Goal: Task Accomplishment & Management: Use online tool/utility

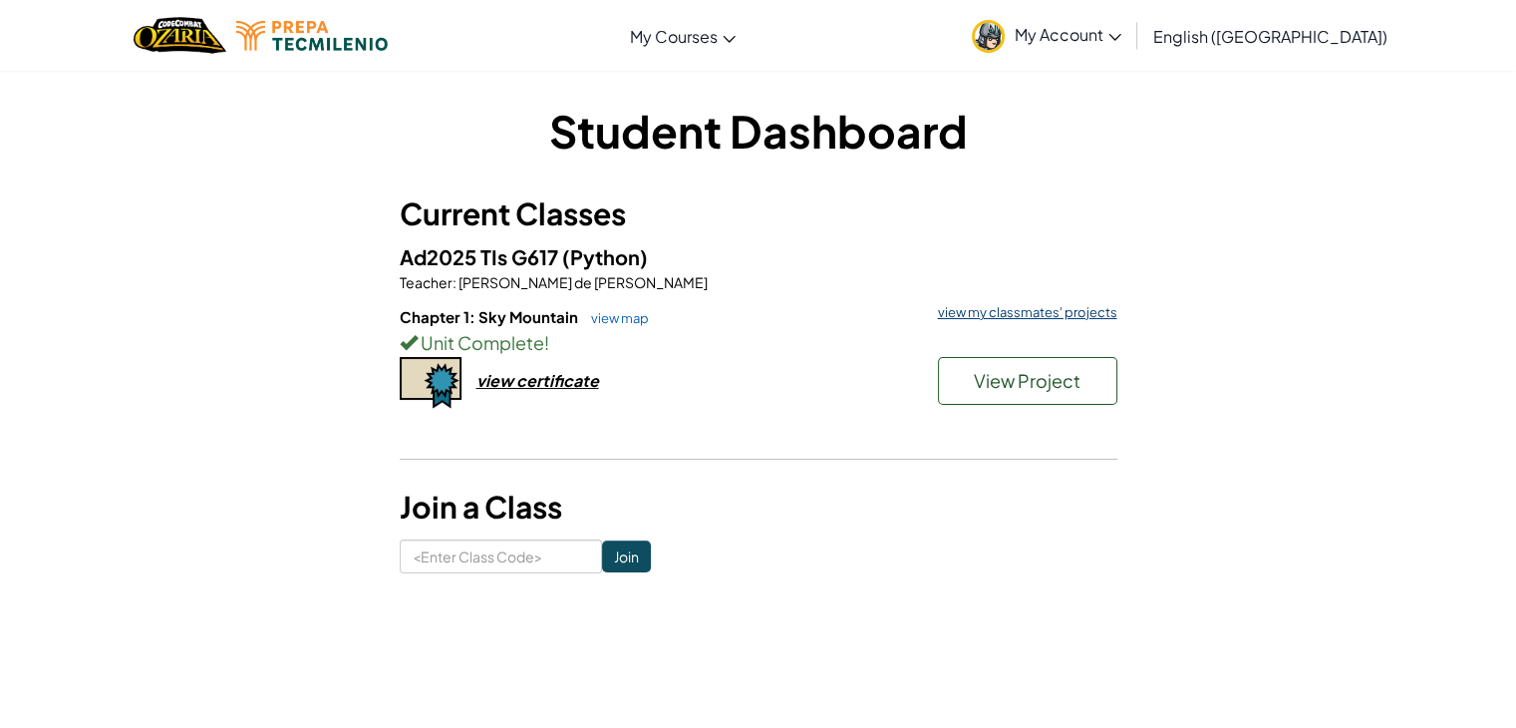
click at [1040, 309] on link "view my classmates' projects" at bounding box center [1022, 312] width 189 height 13
click at [1051, 404] on button "View Project" at bounding box center [1027, 381] width 179 height 48
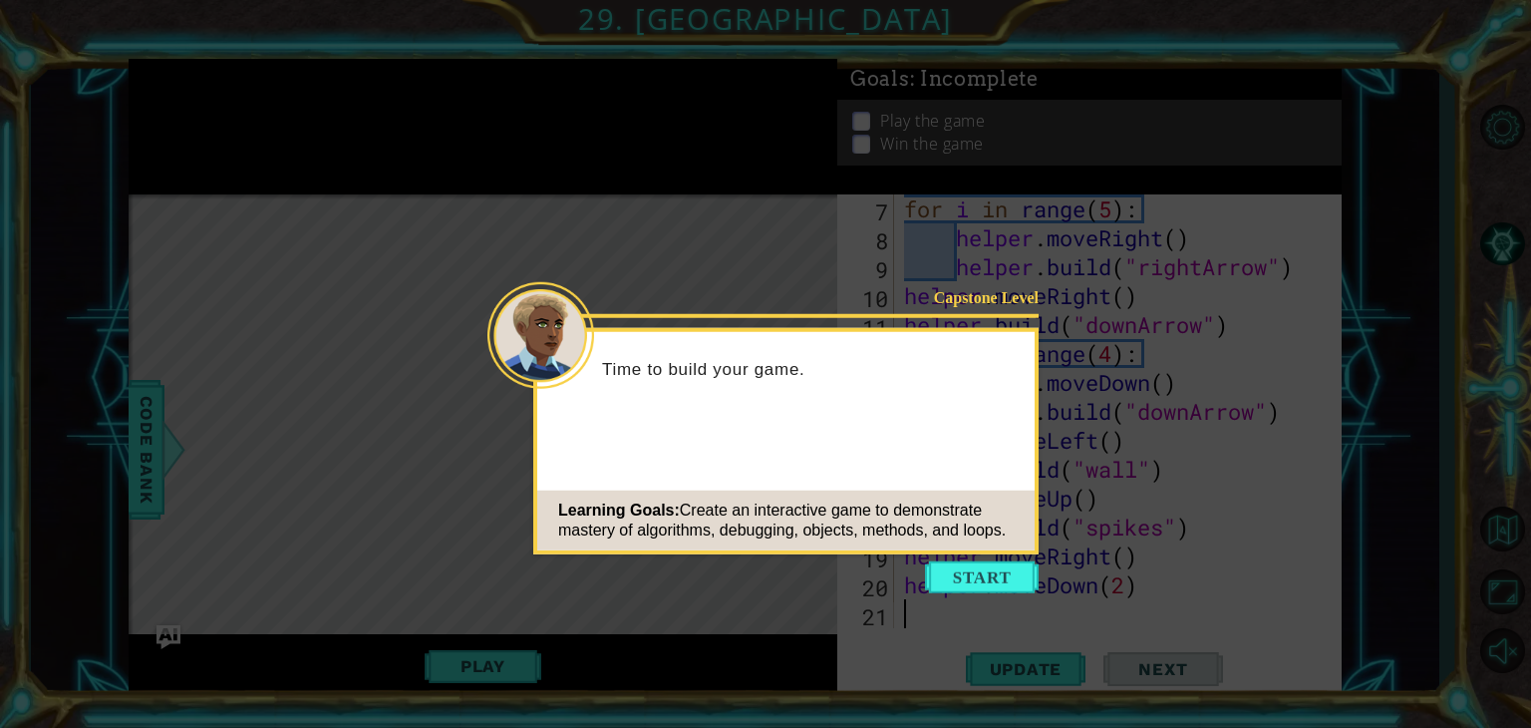
scroll to position [259, 0]
click at [987, 579] on button "Start" at bounding box center [982, 577] width 114 height 32
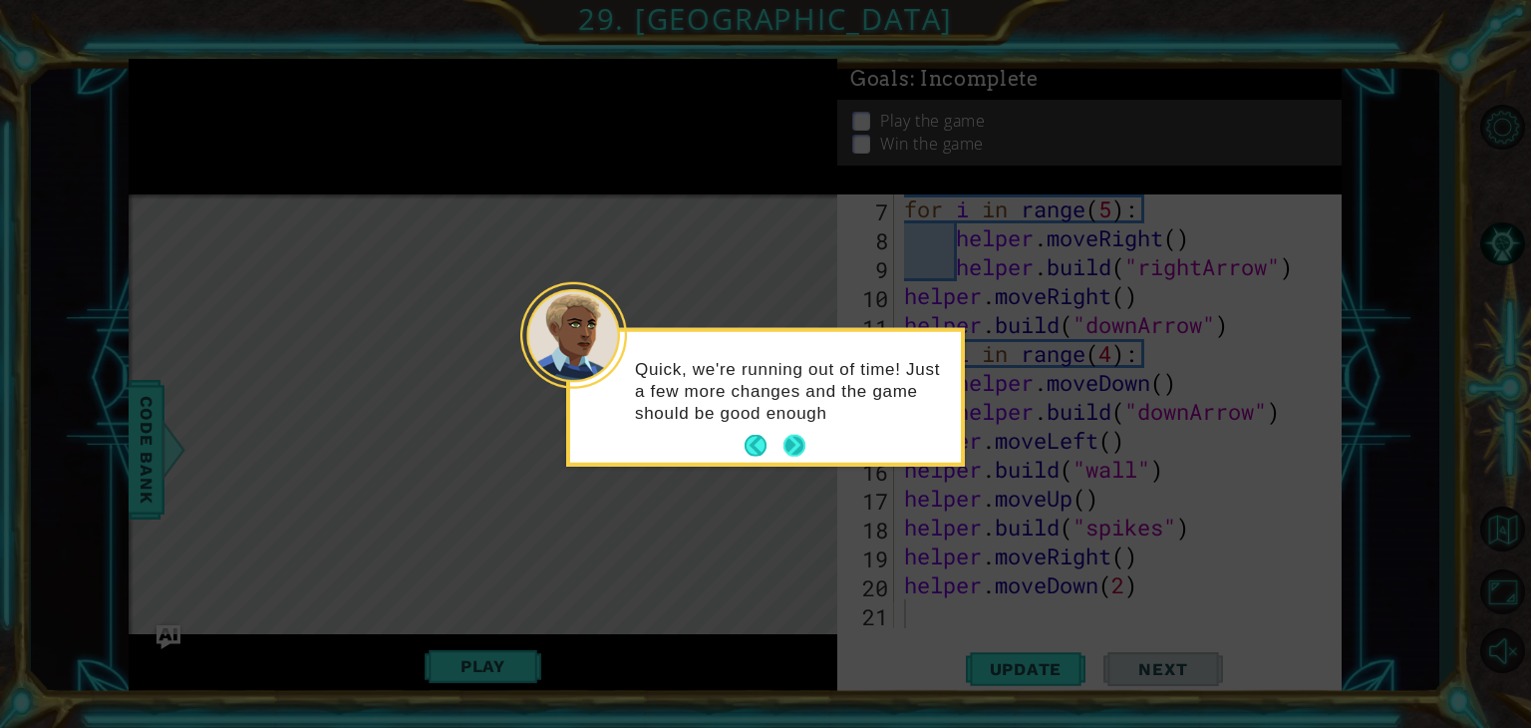
click at [800, 440] on button "Next" at bounding box center [794, 446] width 22 height 22
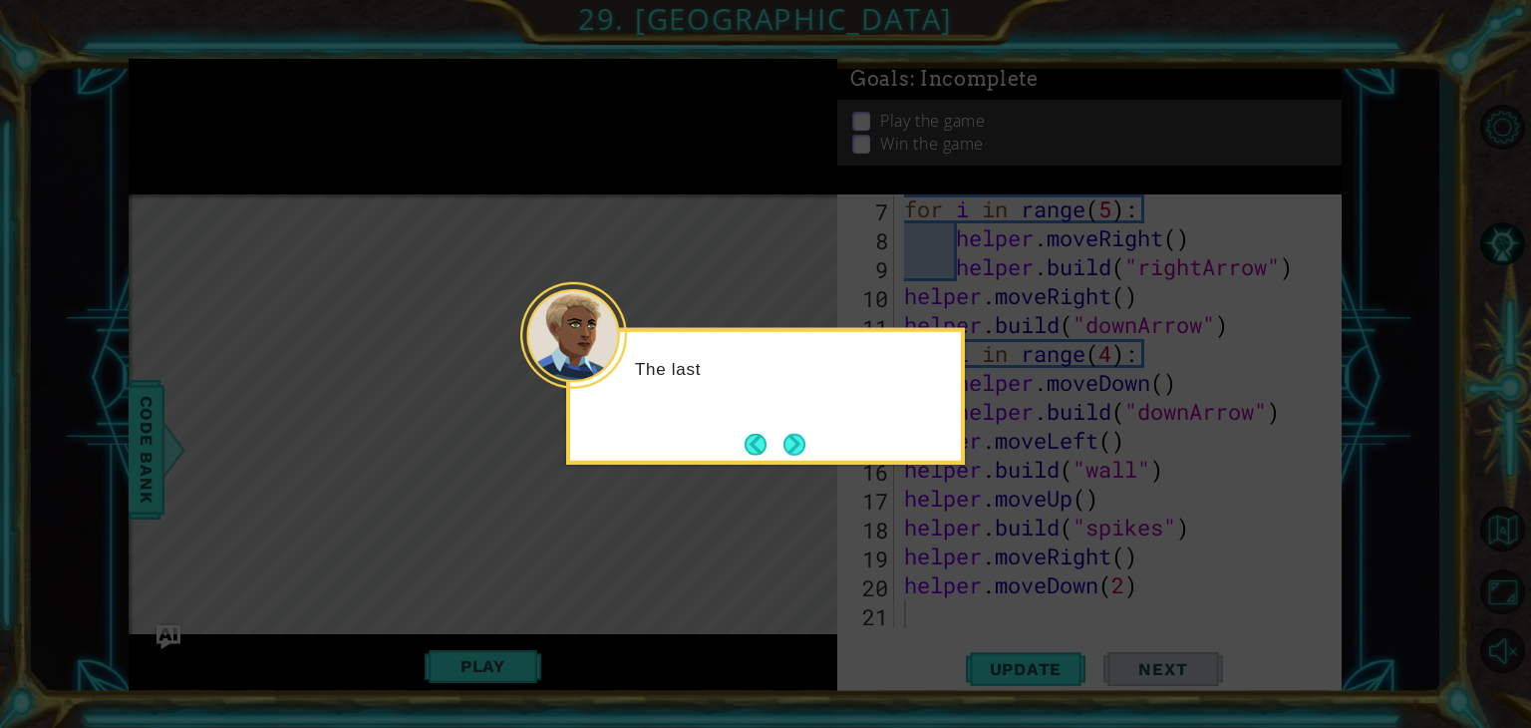
click at [800, 440] on button "Next" at bounding box center [794, 444] width 22 height 22
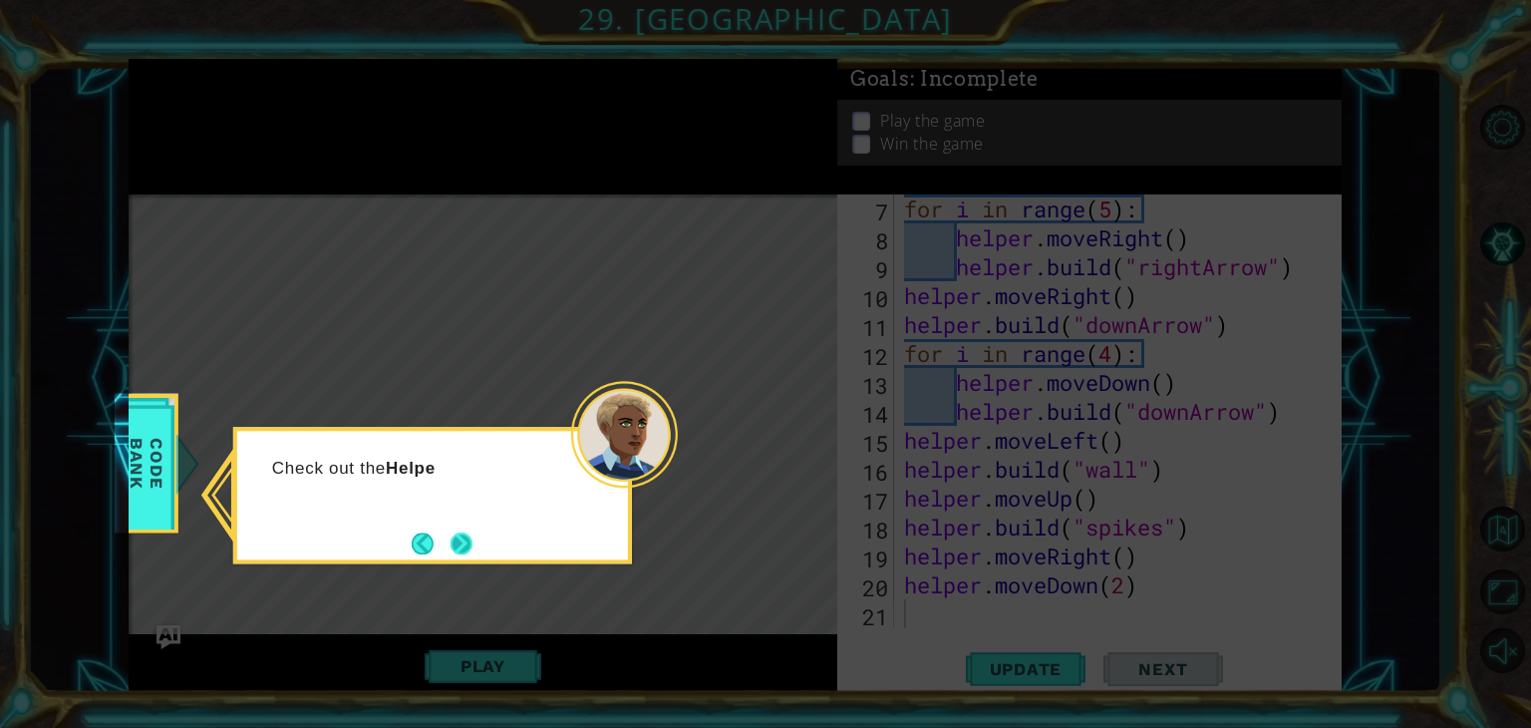
click at [466, 535] on button "Next" at bounding box center [461, 543] width 22 height 22
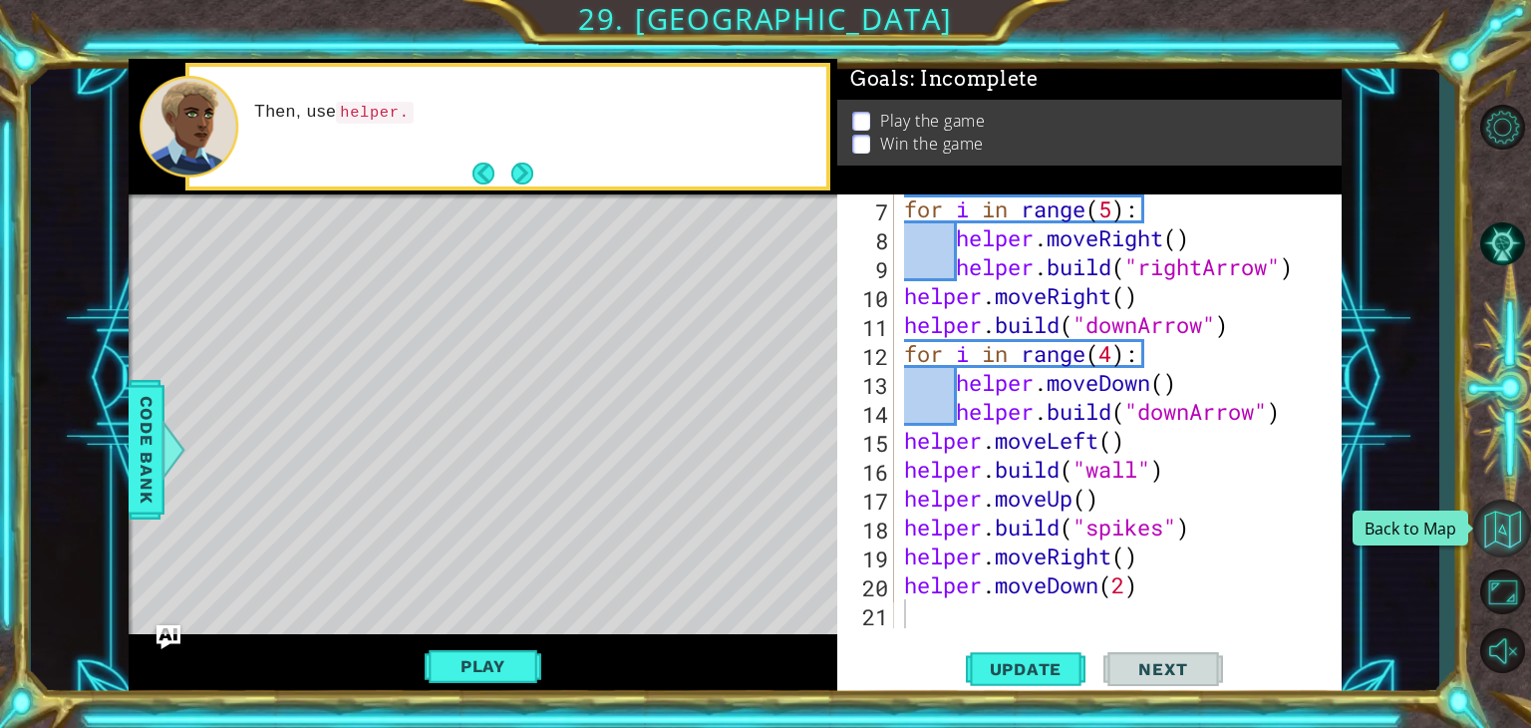
click at [1503, 523] on button "Back to Map" at bounding box center [1502, 528] width 58 height 58
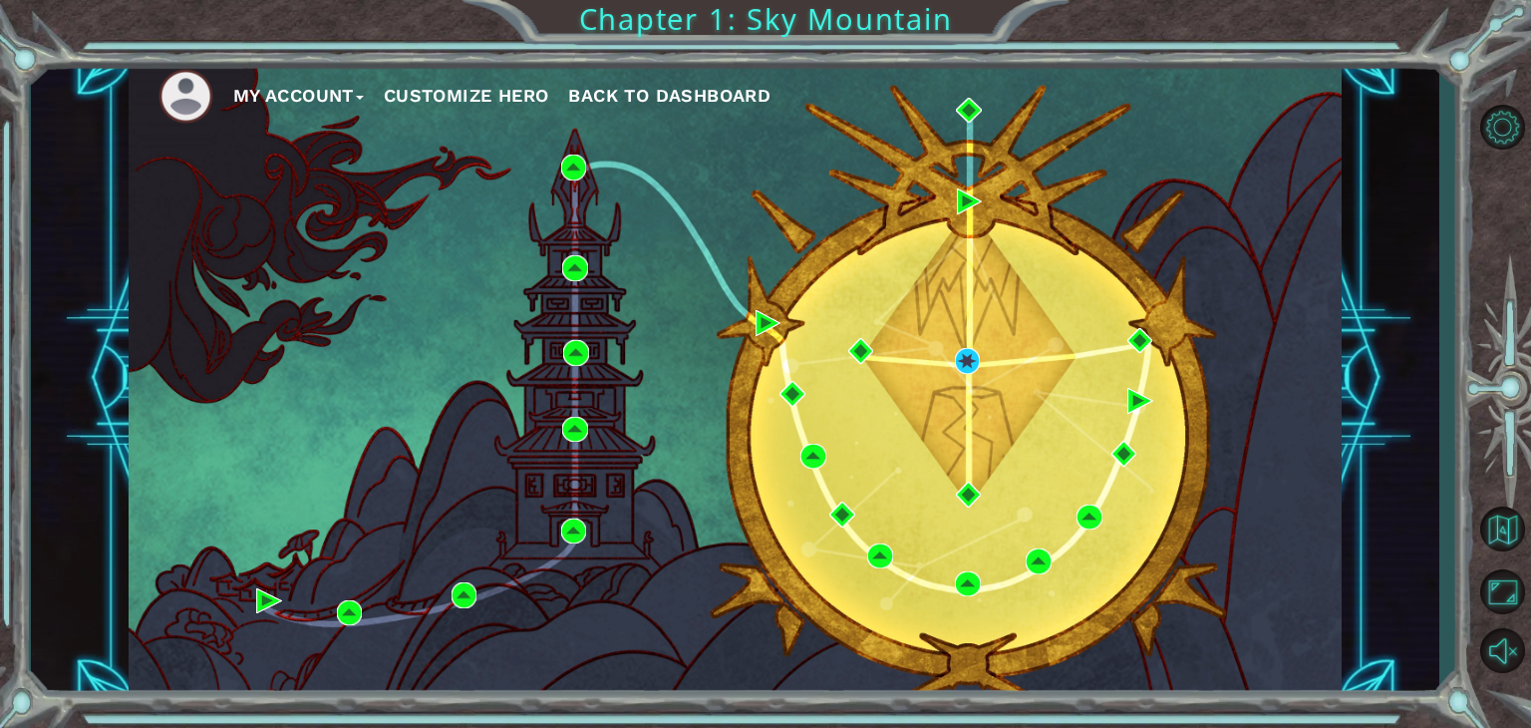
click at [303, 96] on button "My Account" at bounding box center [298, 96] width 131 height 30
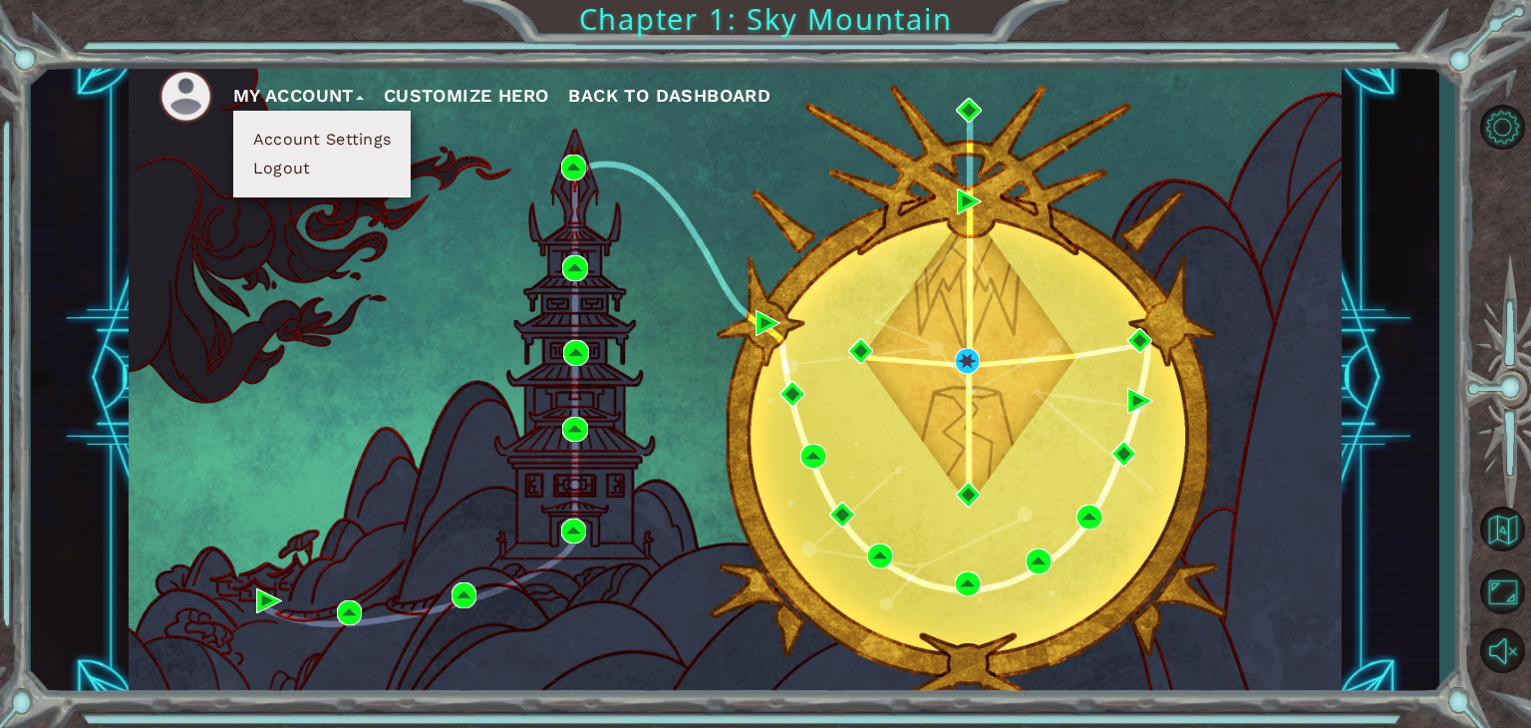
click at [301, 96] on button "My Account" at bounding box center [298, 96] width 131 height 30
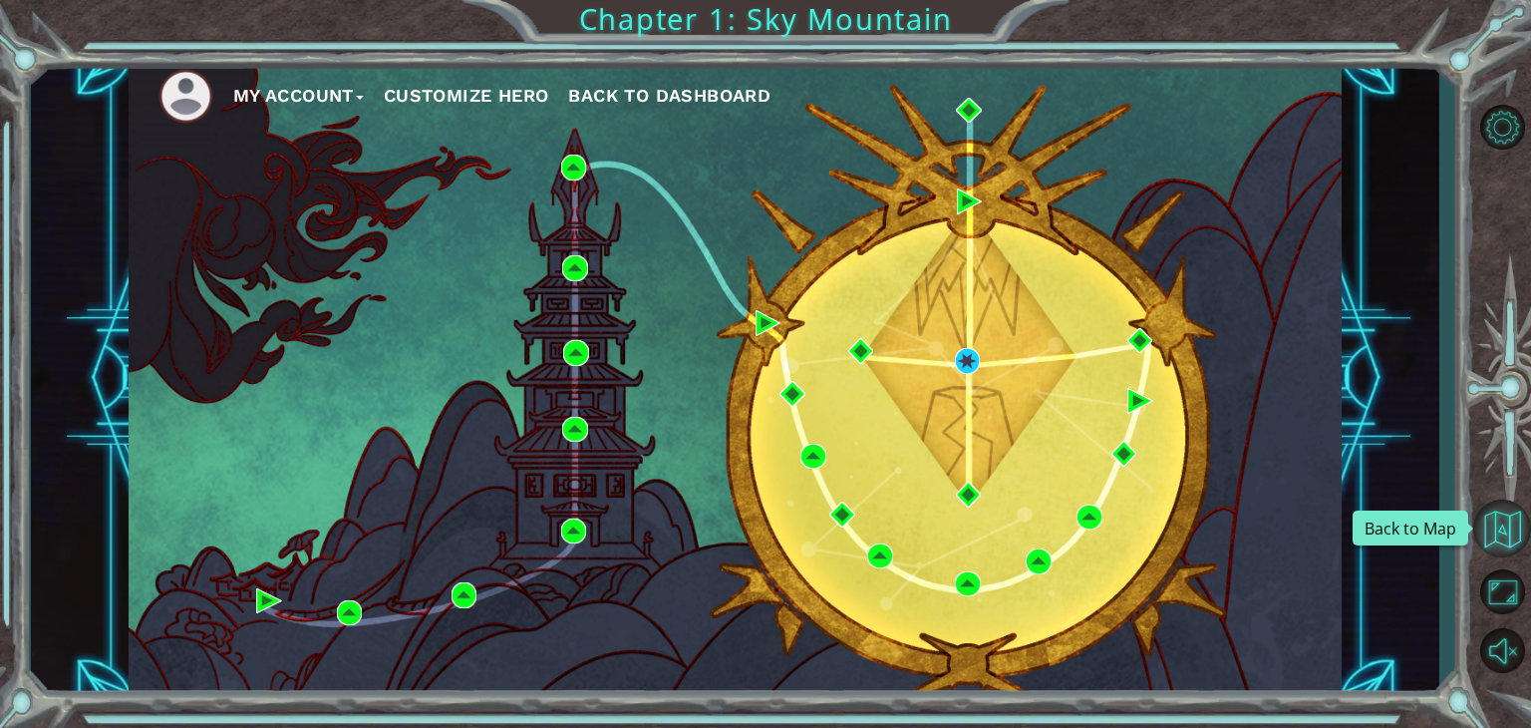
click at [1499, 530] on button "Back to Map" at bounding box center [1502, 528] width 58 height 58
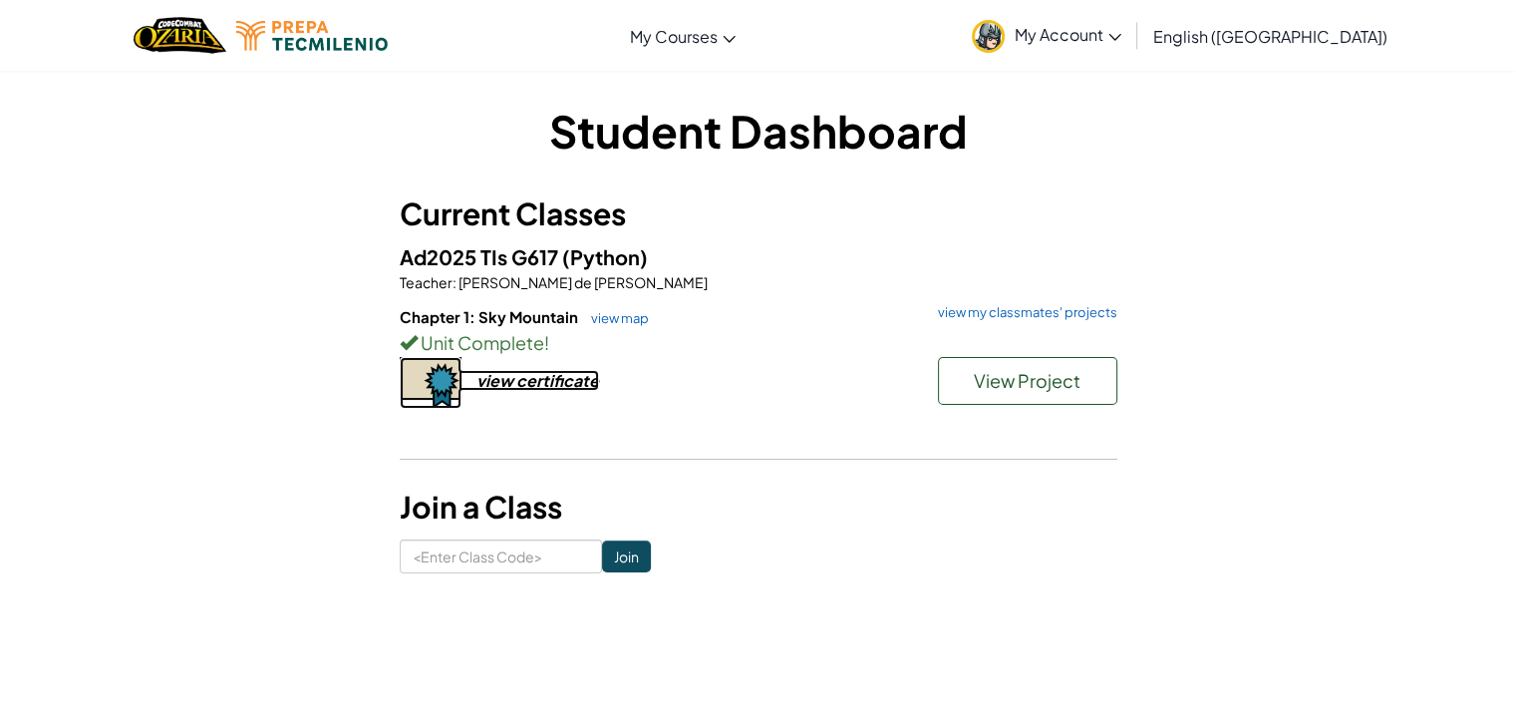
click at [544, 386] on div "view certificate" at bounding box center [537, 380] width 123 height 21
click at [630, 314] on link "view map" at bounding box center [615, 318] width 68 height 16
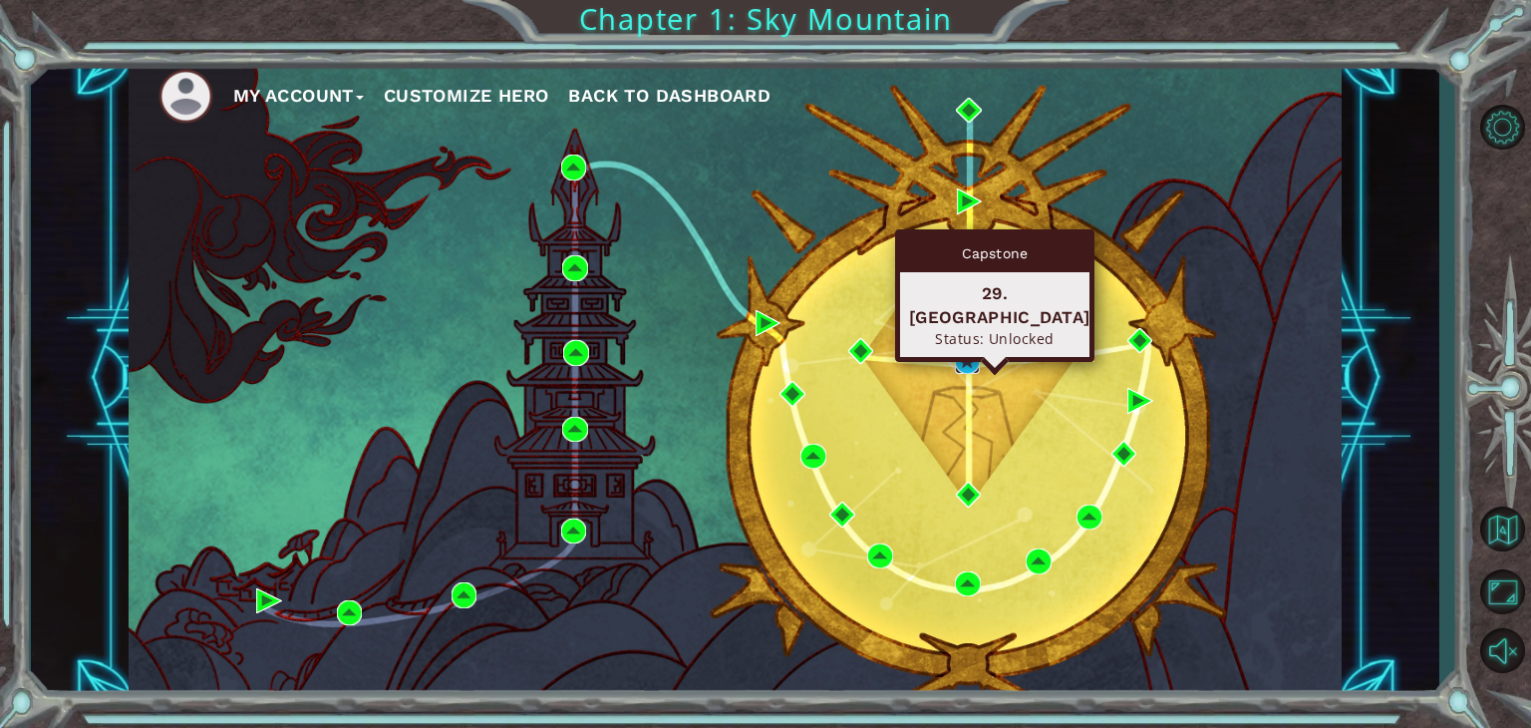
click at [967, 360] on img at bounding box center [968, 361] width 26 height 26
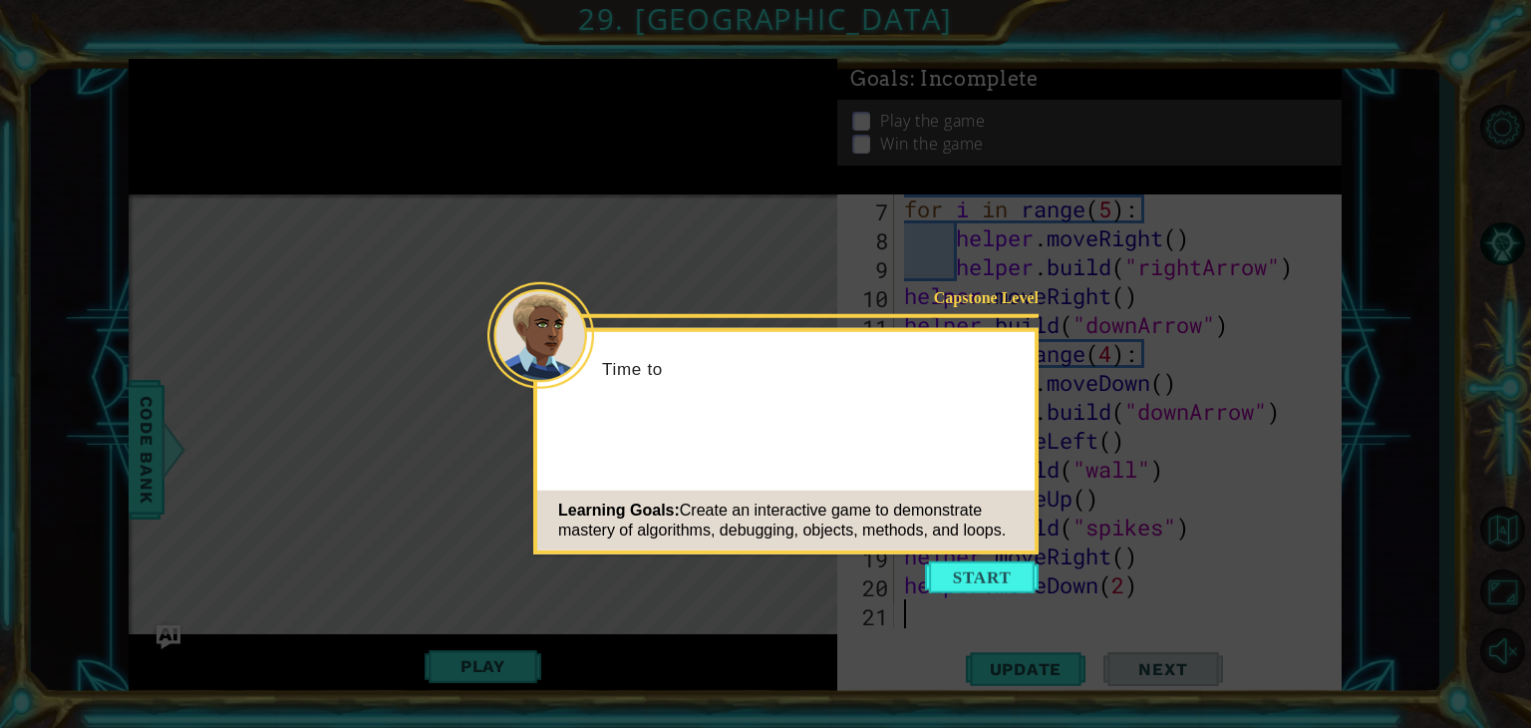
scroll to position [259, 0]
click at [994, 577] on button "Start" at bounding box center [982, 577] width 114 height 32
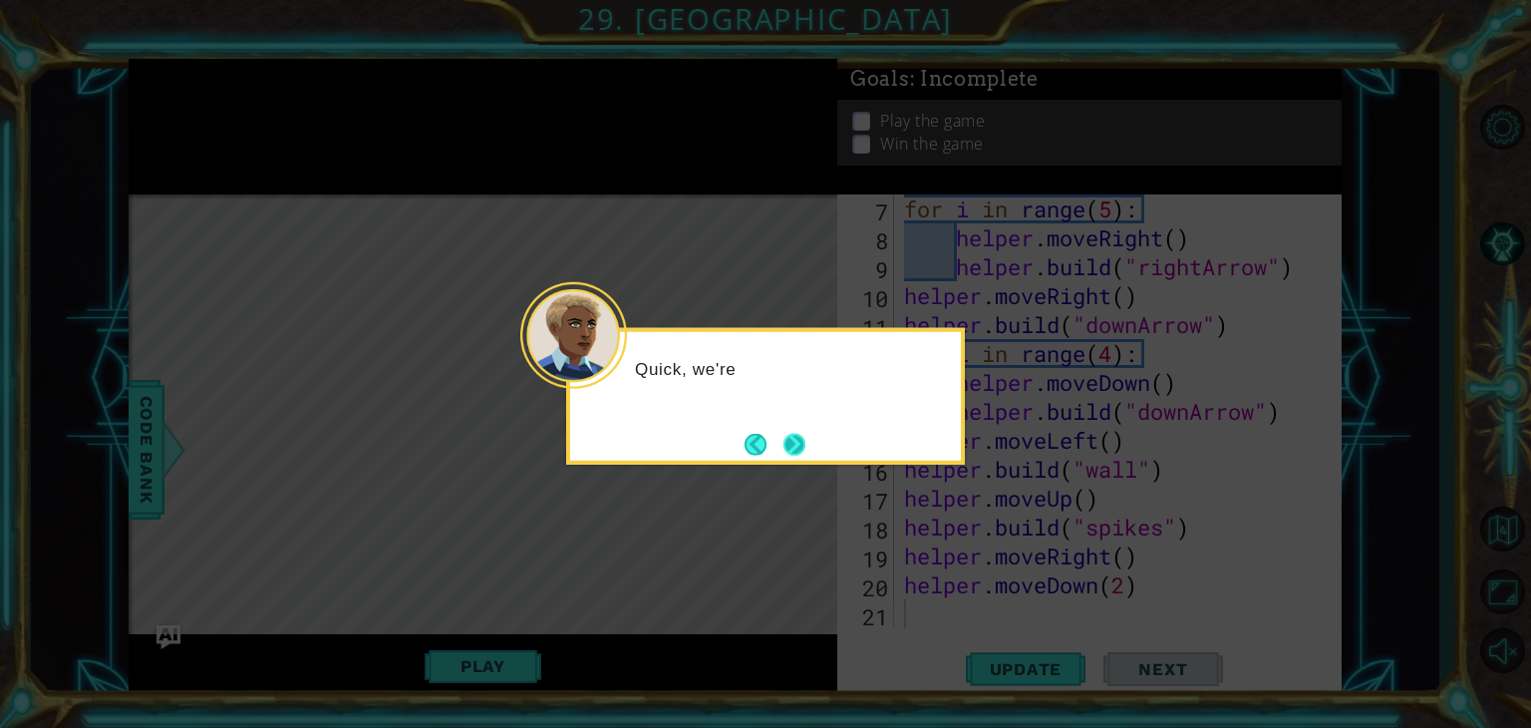
click at [789, 446] on button "Next" at bounding box center [794, 444] width 22 height 22
click at [789, 440] on button "Next" at bounding box center [794, 444] width 22 height 22
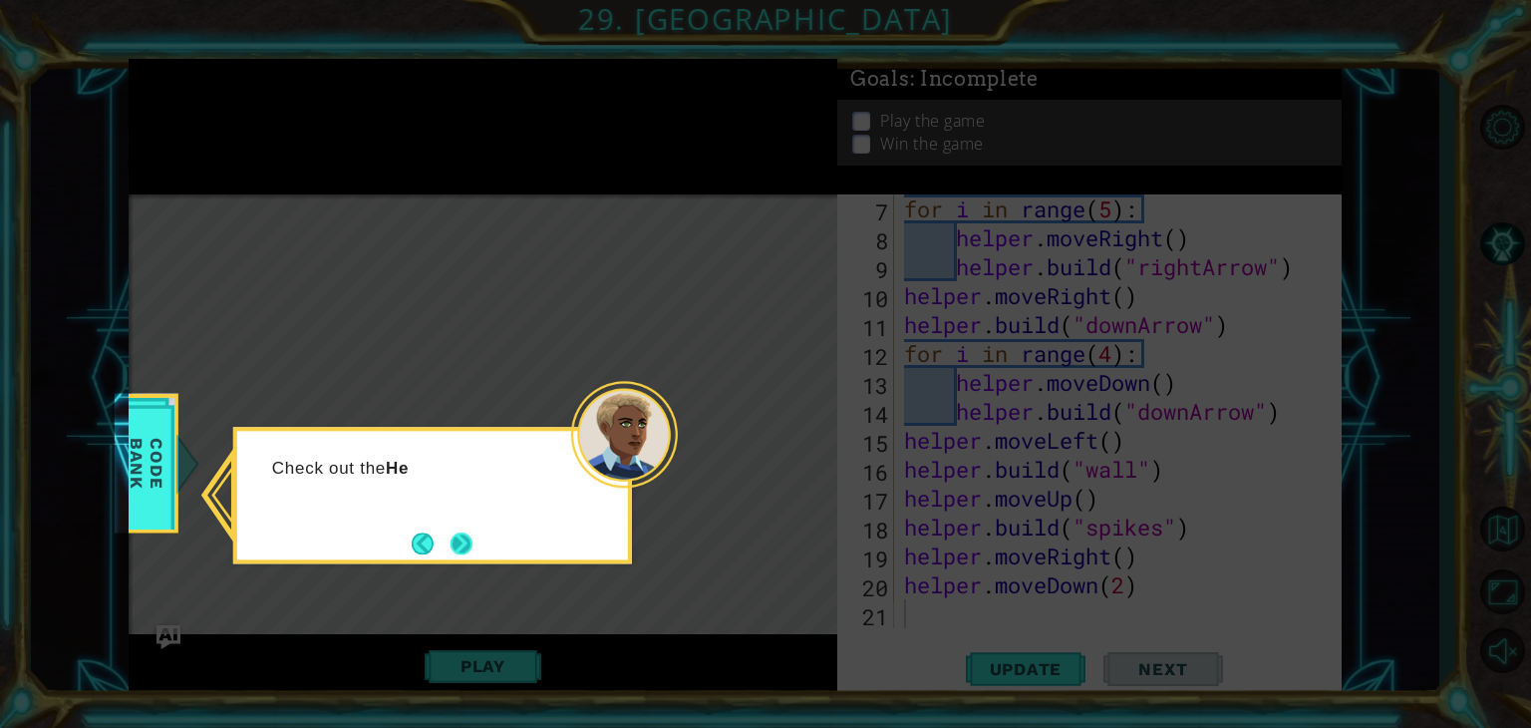
click at [453, 550] on button "Next" at bounding box center [461, 543] width 22 height 22
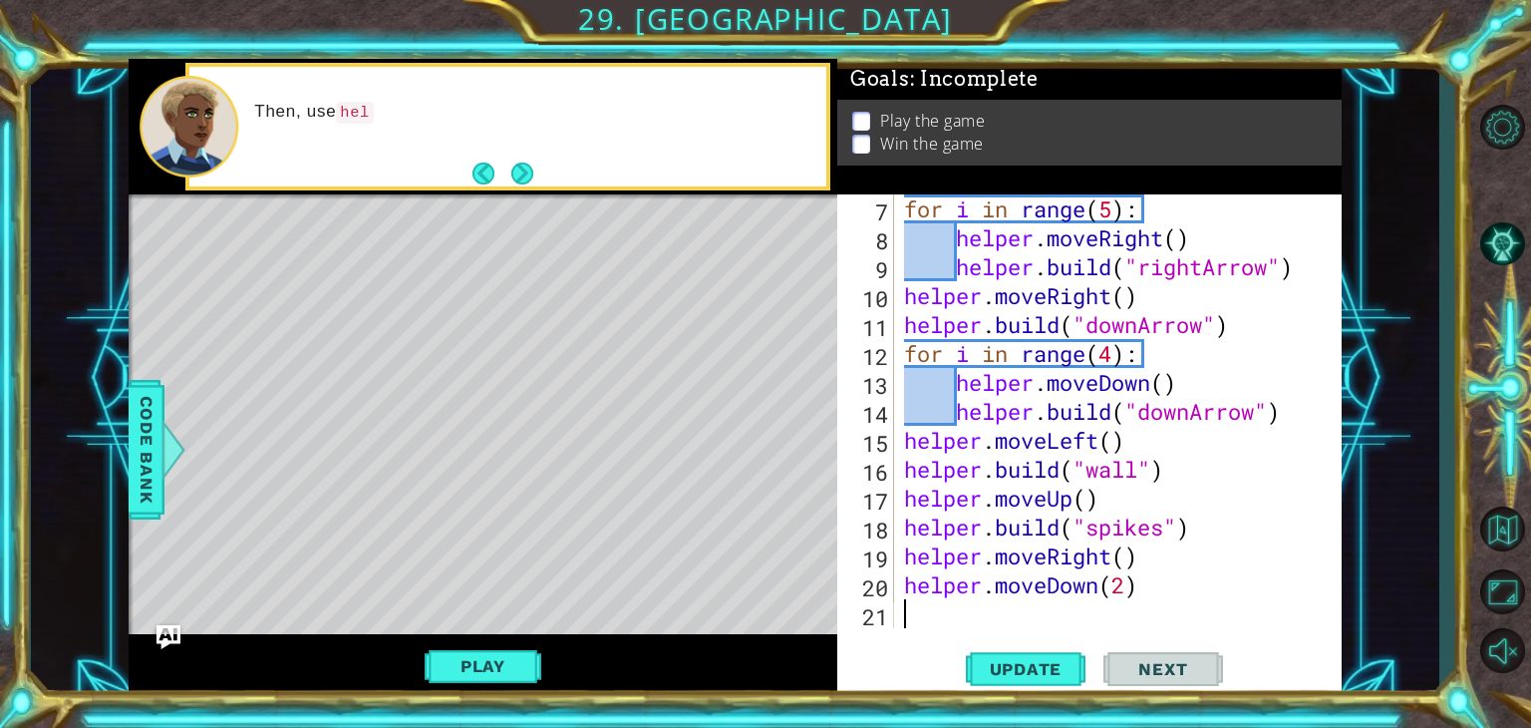
scroll to position [0, 0]
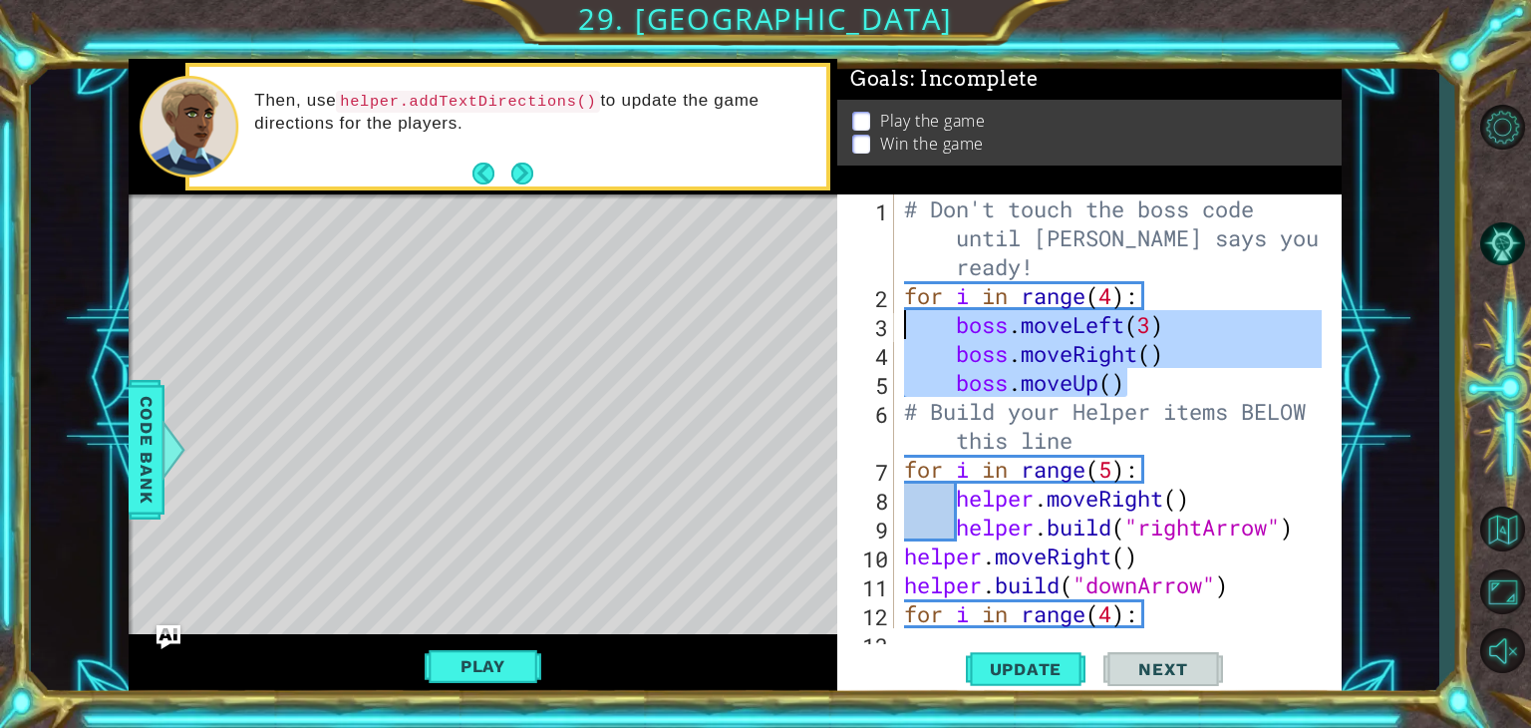
drag, startPoint x: 1128, startPoint y: 383, endPoint x: 908, endPoint y: 318, distance: 229.6
click at [908, 318] on div "# Don't touch the boss code until [PERSON_NAME] says you're ready! for i in ran…" at bounding box center [1116, 468] width 432 height 549
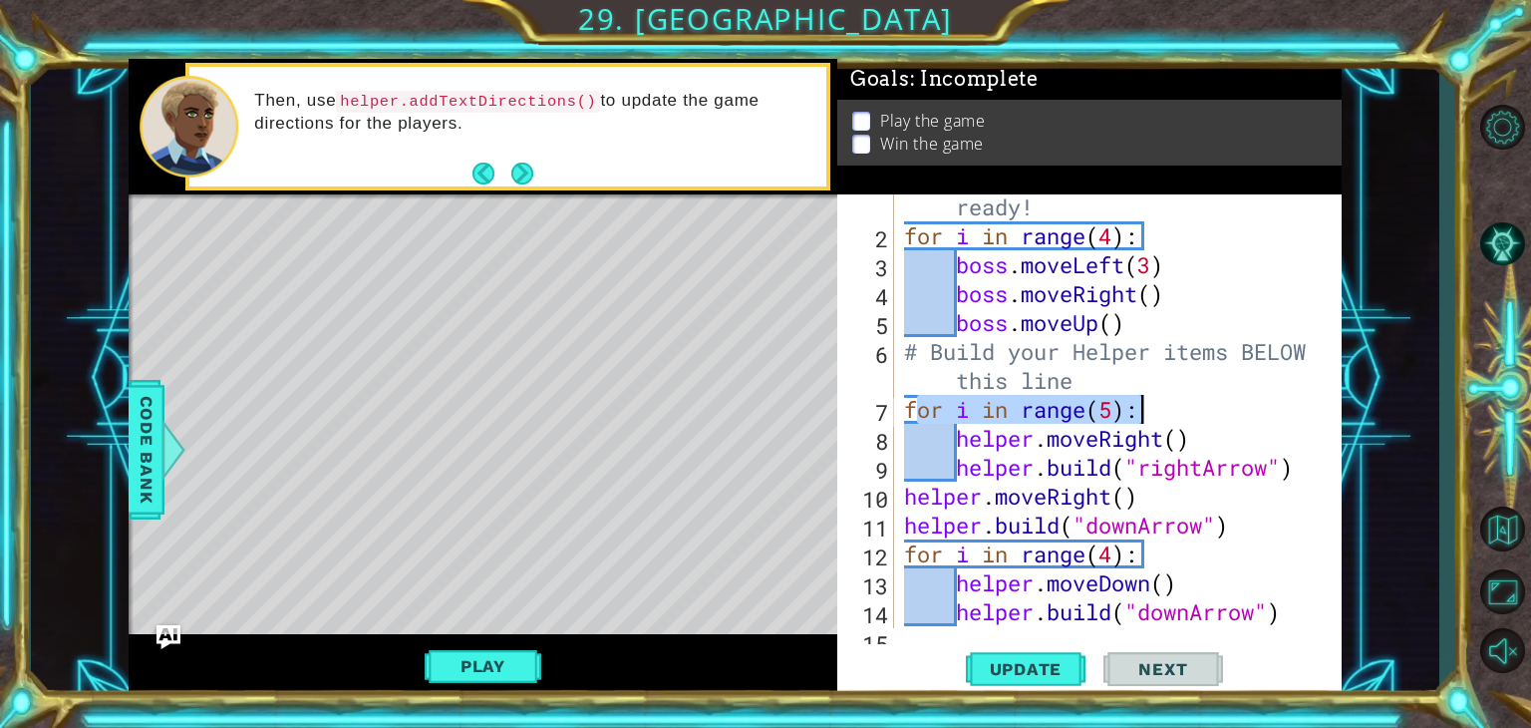
drag, startPoint x: 912, startPoint y: 402, endPoint x: 1155, endPoint y: 418, distance: 243.7
click at [1155, 418] on div "# Don't touch the boss code until [PERSON_NAME] says you're ready! for i in ran…" at bounding box center [1116, 409] width 432 height 549
drag, startPoint x: 908, startPoint y: 402, endPoint x: 1148, endPoint y: 410, distance: 240.3
click at [1148, 410] on div "# Don't touch the boss code until [PERSON_NAME] says you're ready! for i in ran…" at bounding box center [1116, 409] width 432 height 549
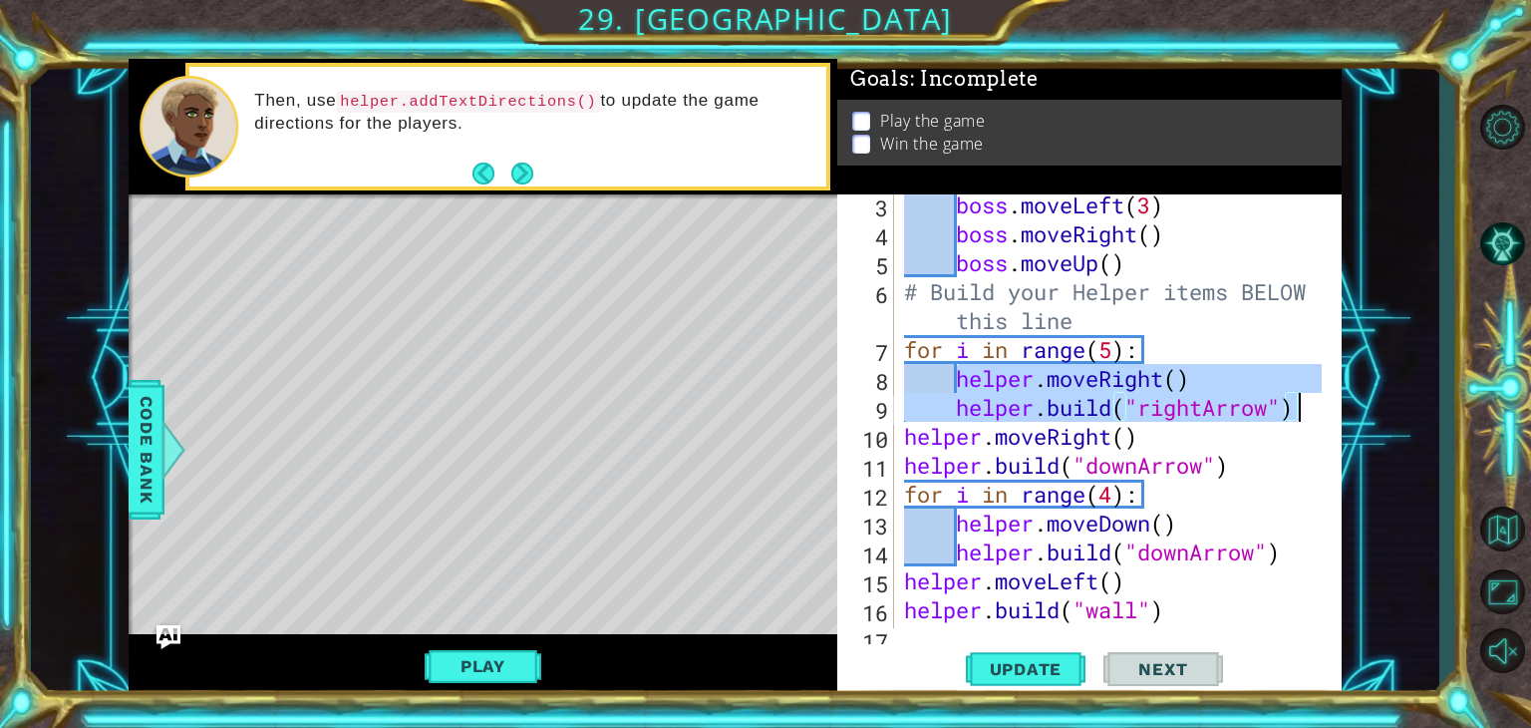
drag, startPoint x: 953, startPoint y: 373, endPoint x: 1347, endPoint y: 420, distance: 397.4
click at [1347, 420] on div "1 ההההההההההההההההההההההההההההההההההההההההההההההההההההההההההההההההההההההההההההה…" at bounding box center [735, 378] width 1408 height 640
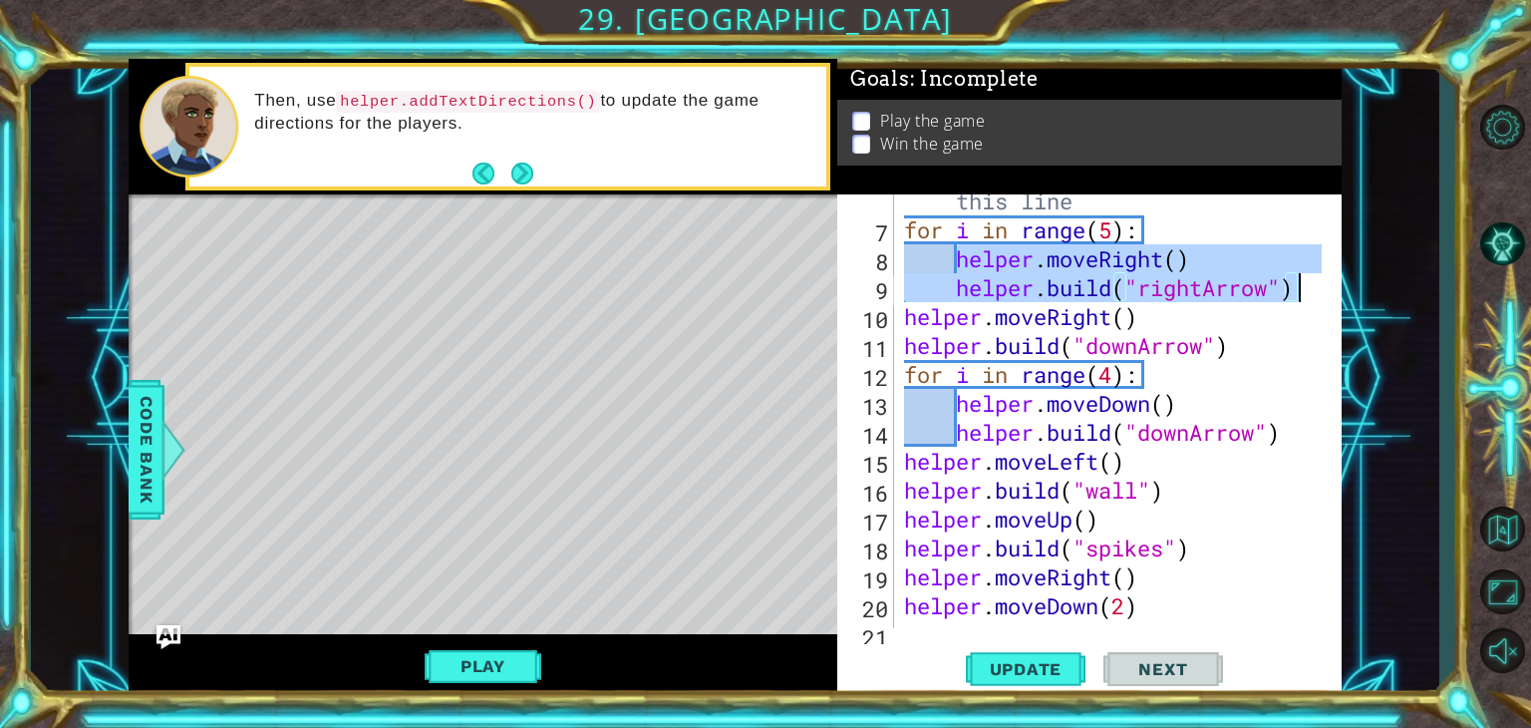
scroll to position [259, 0]
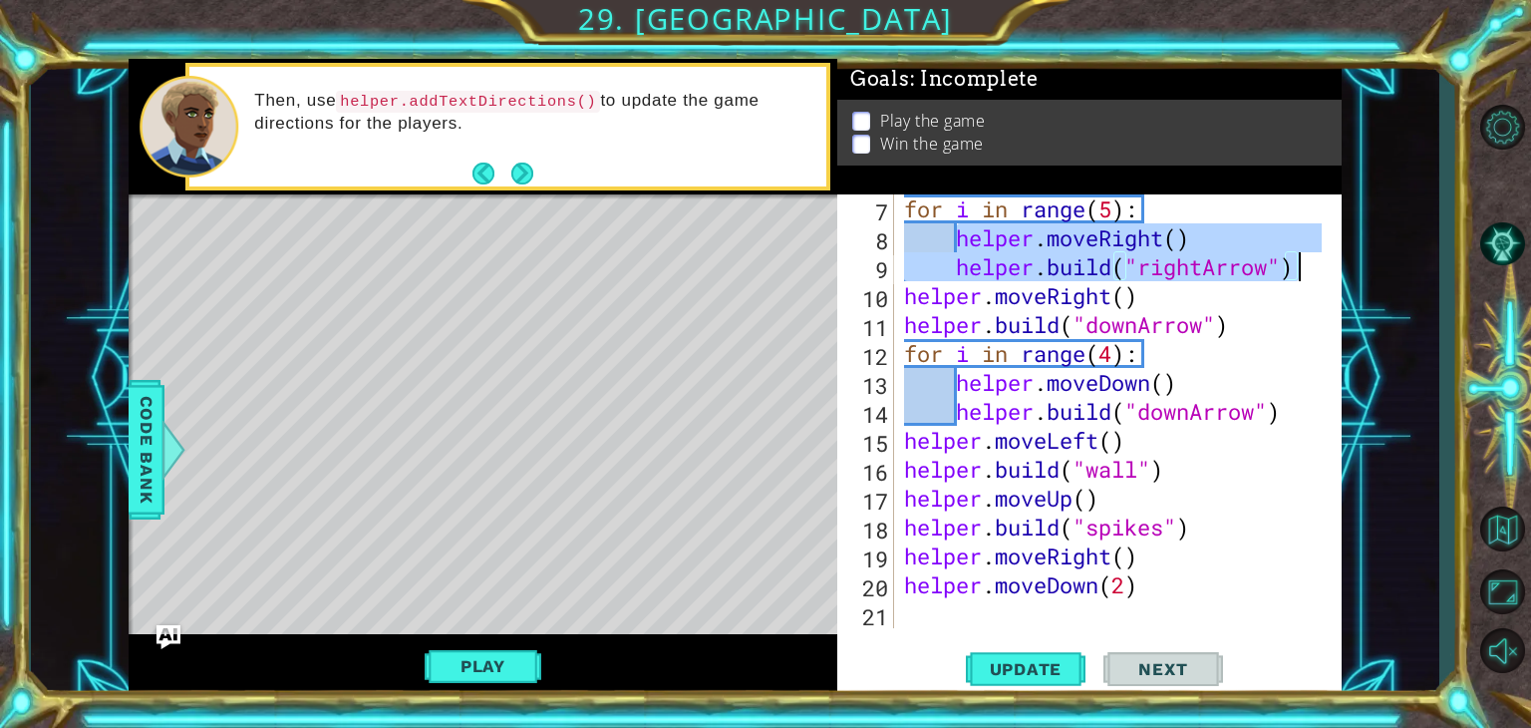
click at [910, 354] on div "for i in range ( 5 ) : helper . moveRight ( ) helper . build ( "rightArrow" ) h…" at bounding box center [1116, 439] width 432 height 491
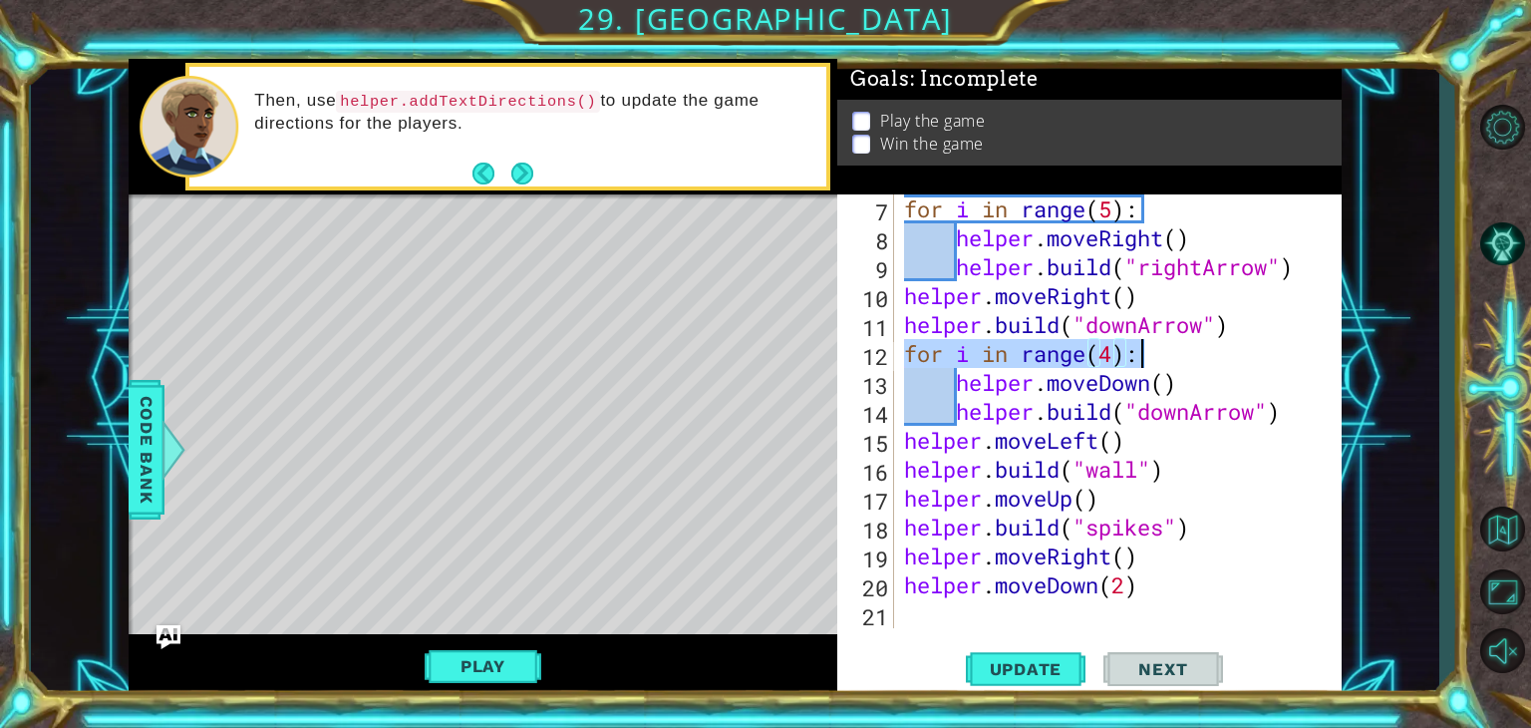
drag, startPoint x: 910, startPoint y: 354, endPoint x: 1140, endPoint y: 358, distance: 230.3
click at [1140, 358] on div "for i in range ( 5 ) : helper . moveRight ( ) helper . build ( "rightArrow" ) h…" at bounding box center [1116, 439] width 432 height 491
click at [1017, 376] on div "for i in range ( 5 ) : helper . moveRight ( ) helper . build ( "rightArrow" ) h…" at bounding box center [1116, 439] width 432 height 491
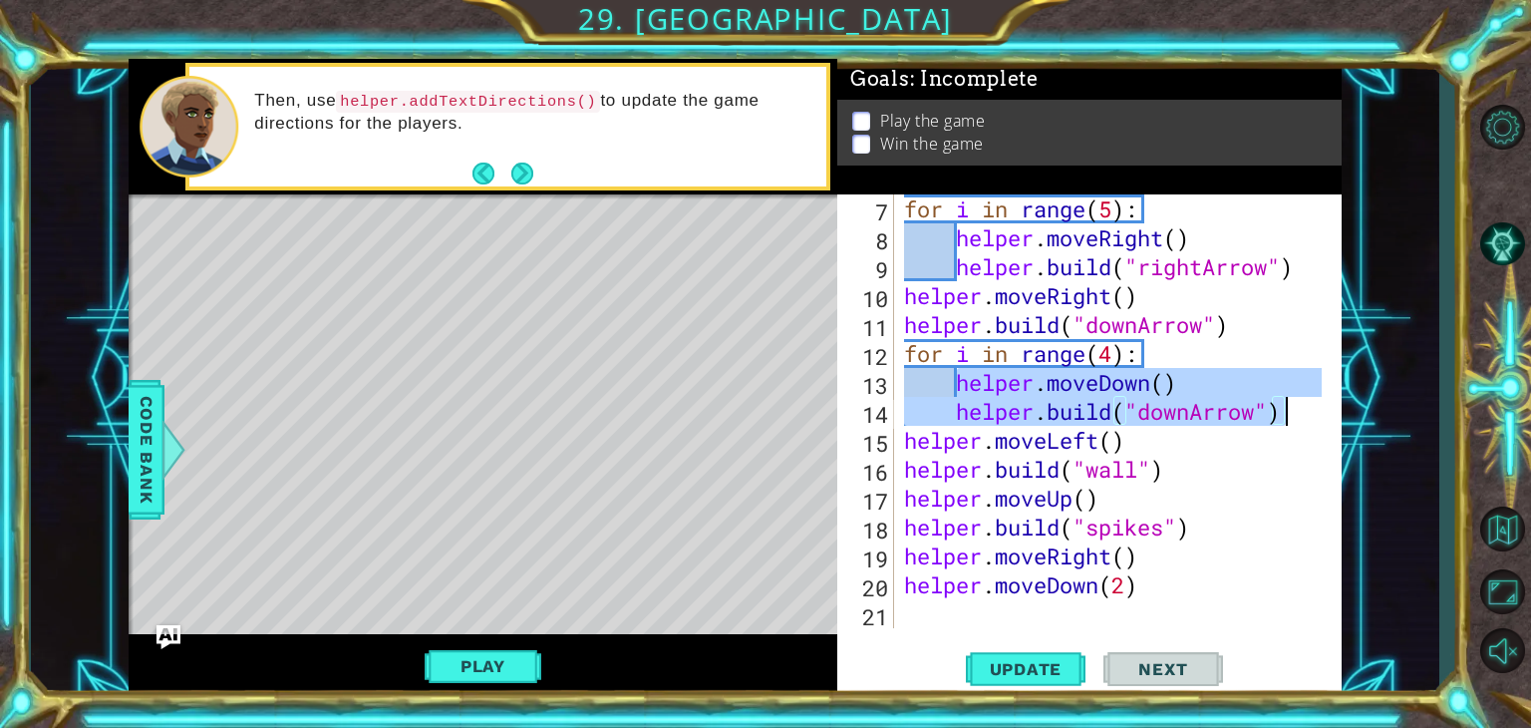
drag, startPoint x: 960, startPoint y: 376, endPoint x: 1294, endPoint y: 420, distance: 336.7
click at [1294, 420] on div "for i in range ( 5 ) : helper . moveRight ( ) helper . build ( "rightArrow" ) h…" at bounding box center [1116, 439] width 432 height 491
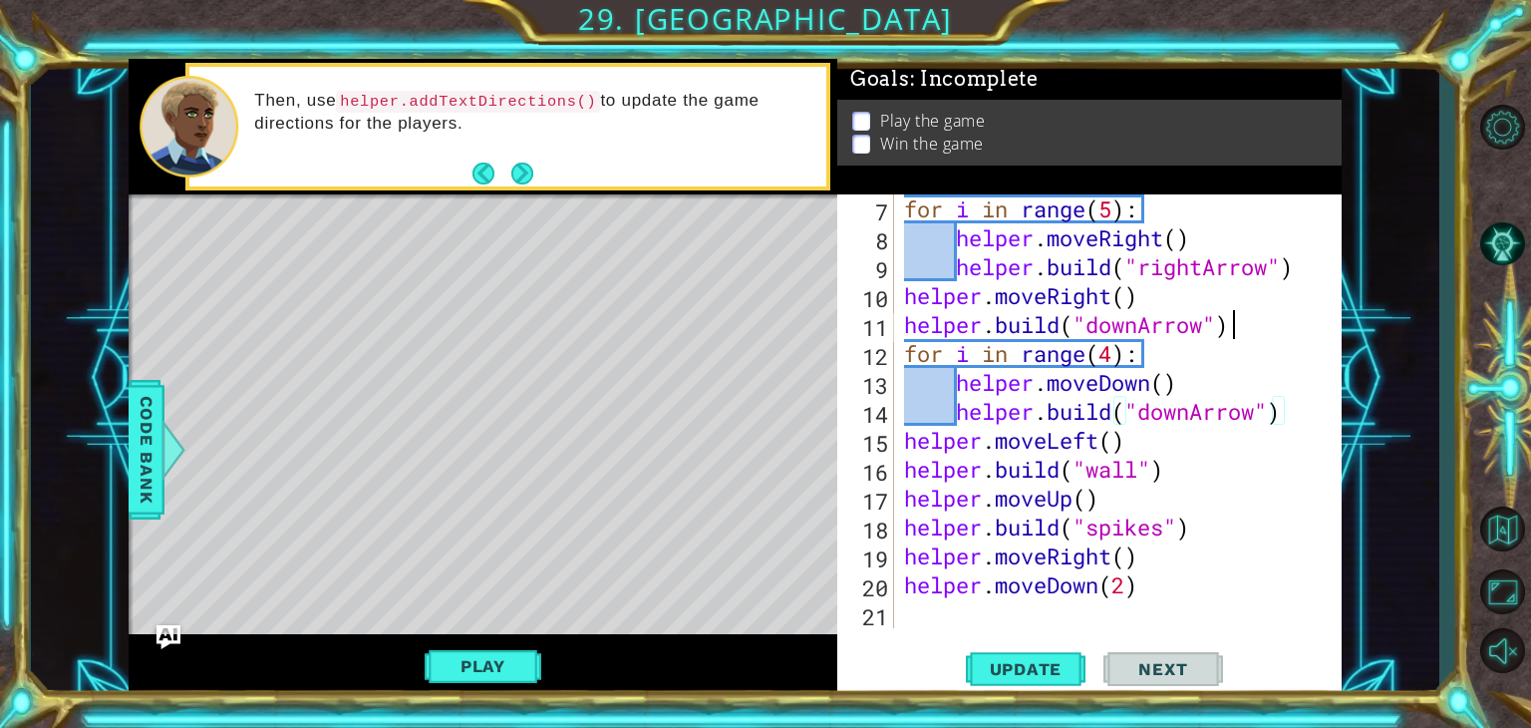
click at [1245, 331] on div "for i in range ( 5 ) : helper . moveRight ( ) helper . build ( "rightArrow" ) h…" at bounding box center [1116, 439] width 432 height 491
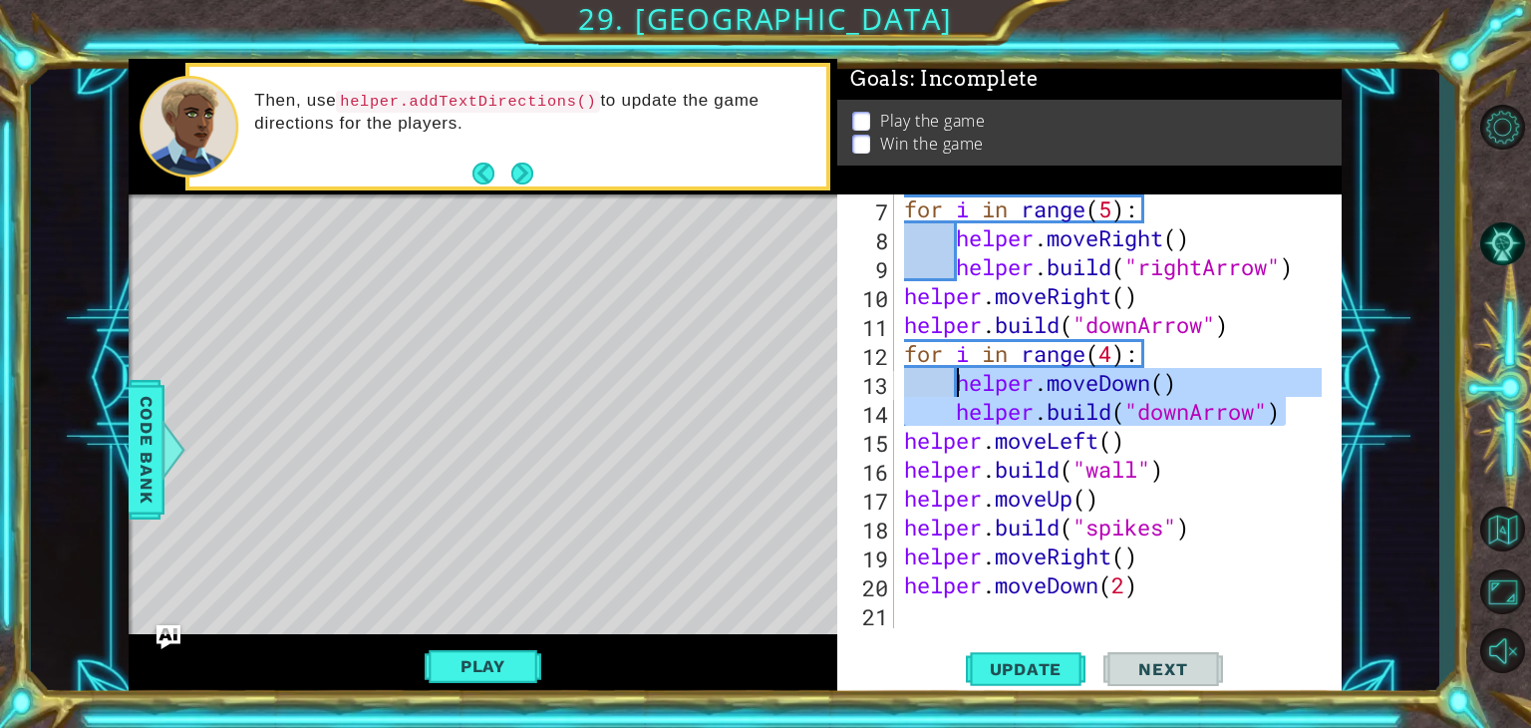
drag, startPoint x: 1285, startPoint y: 426, endPoint x: 962, endPoint y: 393, distance: 324.6
click at [962, 393] on div "for i in range ( 5 ) : helper . moveRight ( ) helper . build ( "rightArrow" ) h…" at bounding box center [1116, 439] width 432 height 491
type textarea "helper.moveDown() [DOMAIN_NAME]("downArrow")"
